Goal: Task Accomplishment & Management: Manage account settings

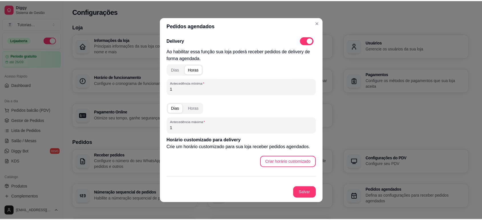
scroll to position [190, 0]
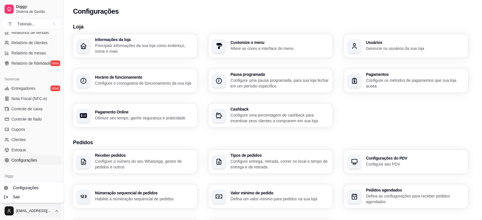
click at [55, 210] on html "Diggy Sistema de Gestão T Tutorias ... Loja aberta Período gratuito até 26/09 A…" at bounding box center [241, 110] width 482 height 220
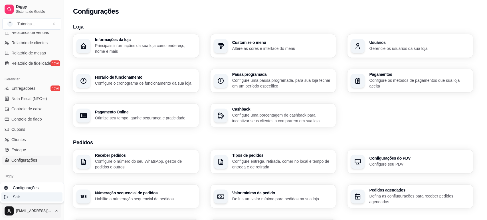
click at [52, 196] on div "Sair" at bounding box center [31, 197] width 61 height 9
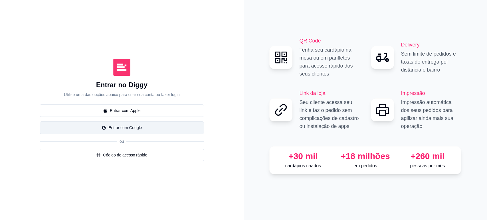
click at [147, 126] on button "Entrar com Google" at bounding box center [122, 128] width 164 height 13
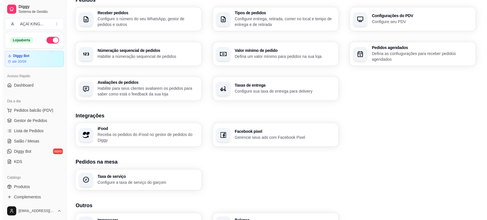
scroll to position [144, 0]
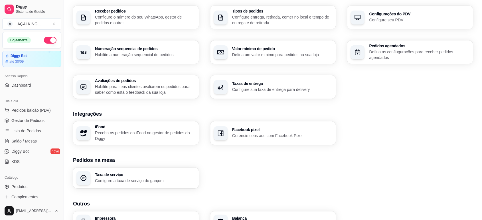
click at [133, 131] on p "Receba os pedidos do iFood no gestor de pedidos do Diggy" at bounding box center [145, 135] width 100 height 11
click at [133, 131] on p "Receba os pedidos do iFood no gestor de pedidos do Diggy" at bounding box center [144, 135] width 97 height 11
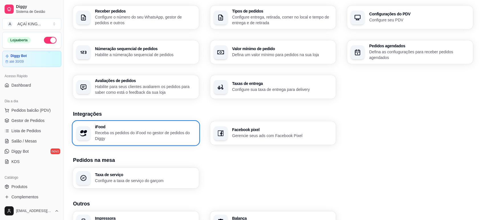
click at [143, 117] on h3 "Integrações" at bounding box center [273, 114] width 400 height 8
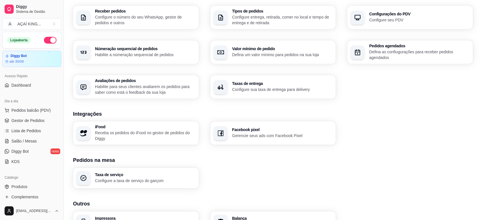
click at [143, 120] on section "Integrações iFood Receba os pedidos do iFood no gestor de pedidos do Diggy Face…" at bounding box center [273, 127] width 400 height 35
click at [143, 128] on h3 "iFood" at bounding box center [145, 127] width 100 height 4
